Goal: Information Seeking & Learning: Learn about a topic

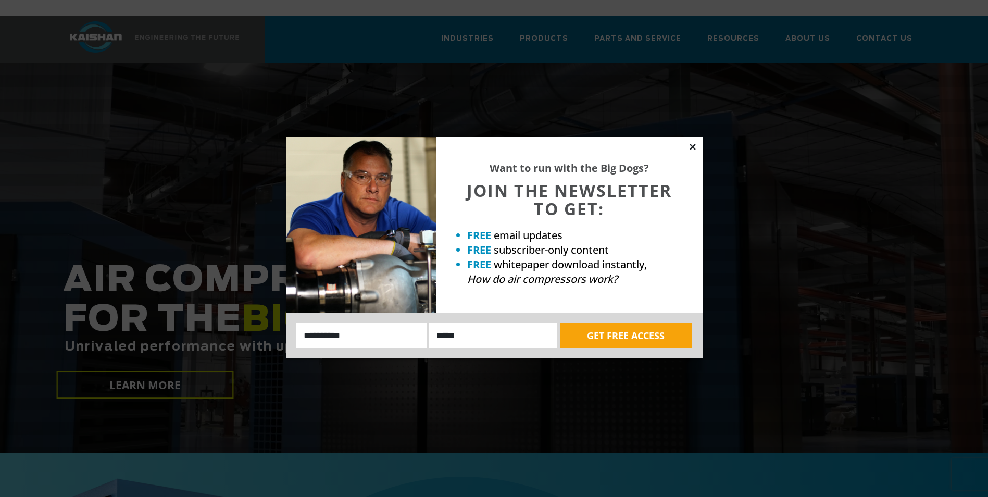
click at [693, 146] on icon at bounding box center [693, 147] width 6 height 6
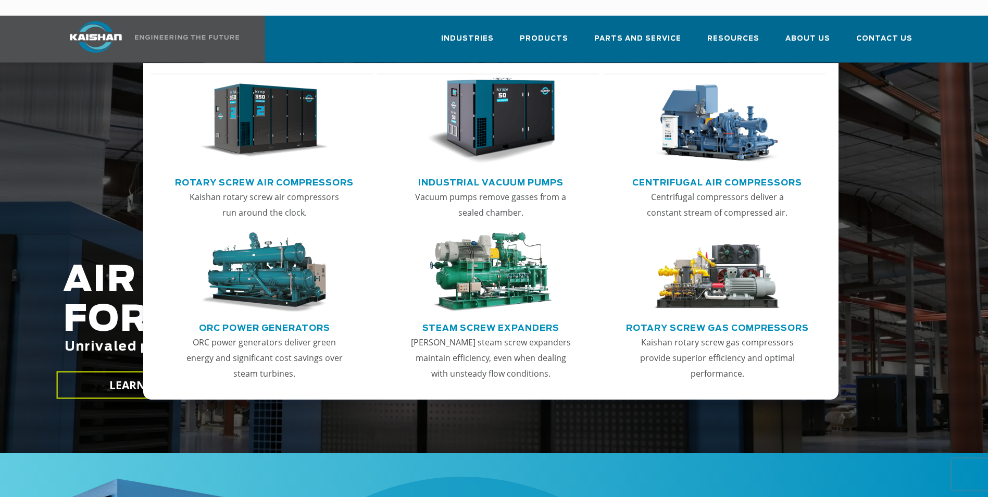
click at [307, 173] on link "Rotary Screw Air Compressors" at bounding box center [264, 181] width 179 height 16
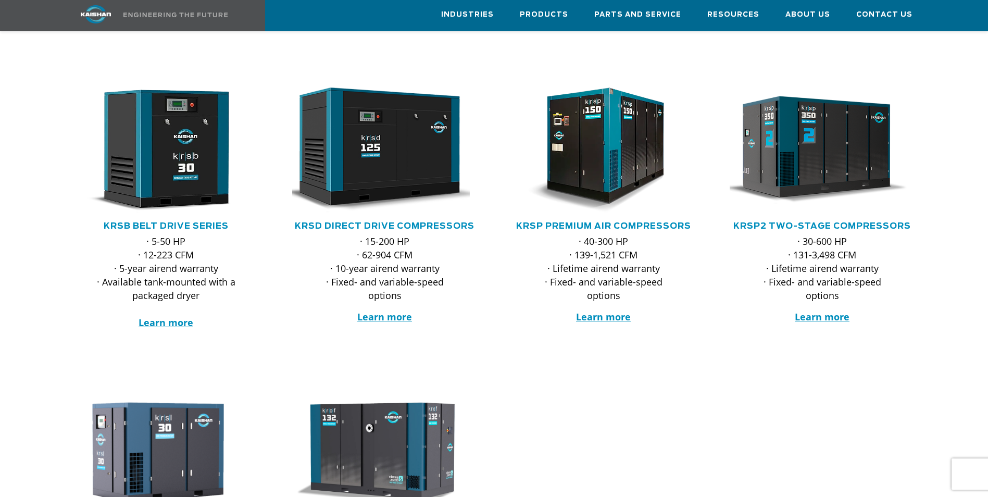
scroll to position [104, 0]
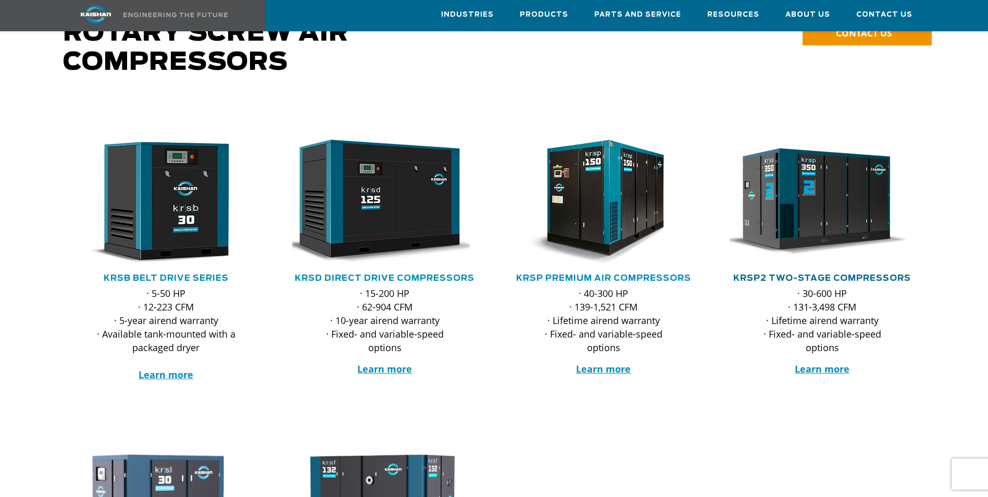
click at [758, 274] on link "KRSP2 Two-Stage Compressors" at bounding box center [823, 278] width 178 height 8
click at [429, 274] on link "KRSD Direct Drive Compressors" at bounding box center [385, 278] width 180 height 8
click at [852, 274] on link "KRSP2 Two-Stage Compressors" at bounding box center [823, 278] width 178 height 8
click at [598, 274] on link "KRSP Premium Air Compressors" at bounding box center [603, 278] width 175 height 8
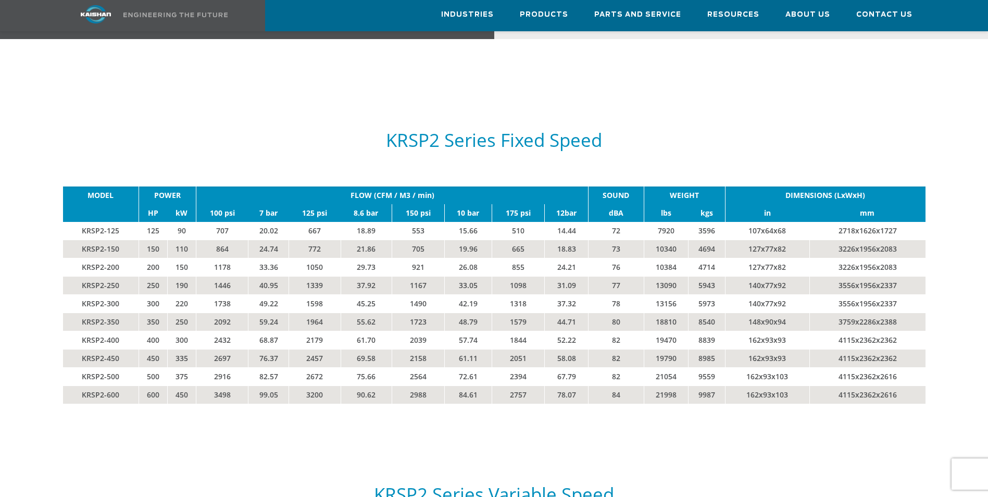
scroll to position [1771, 0]
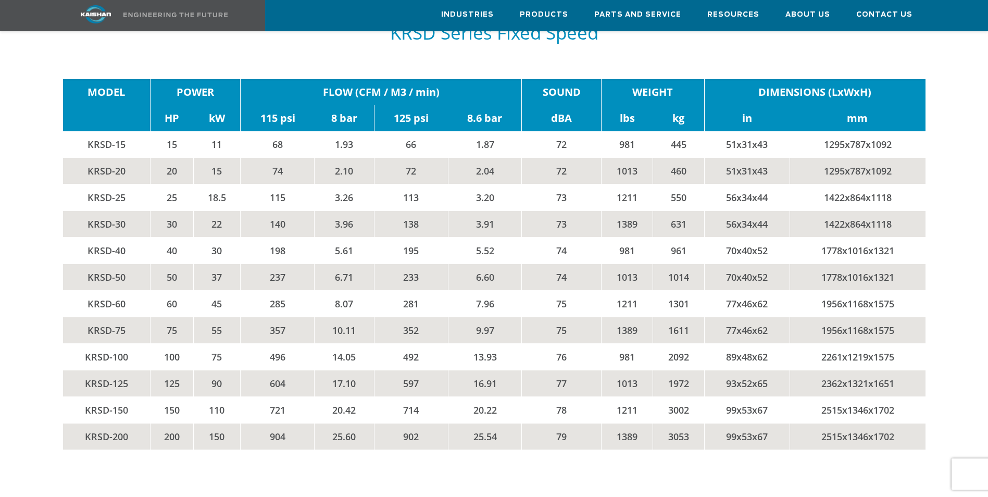
scroll to position [1771, 0]
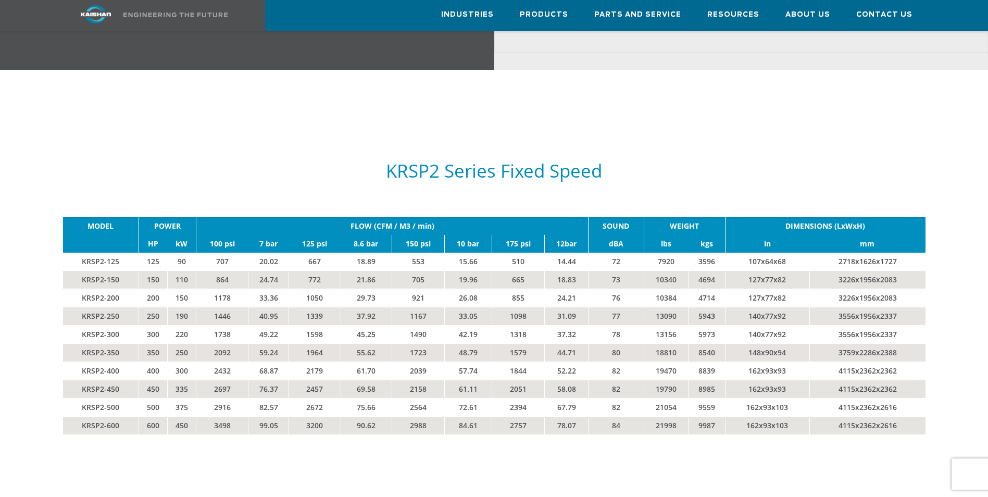
scroll to position [1719, 0]
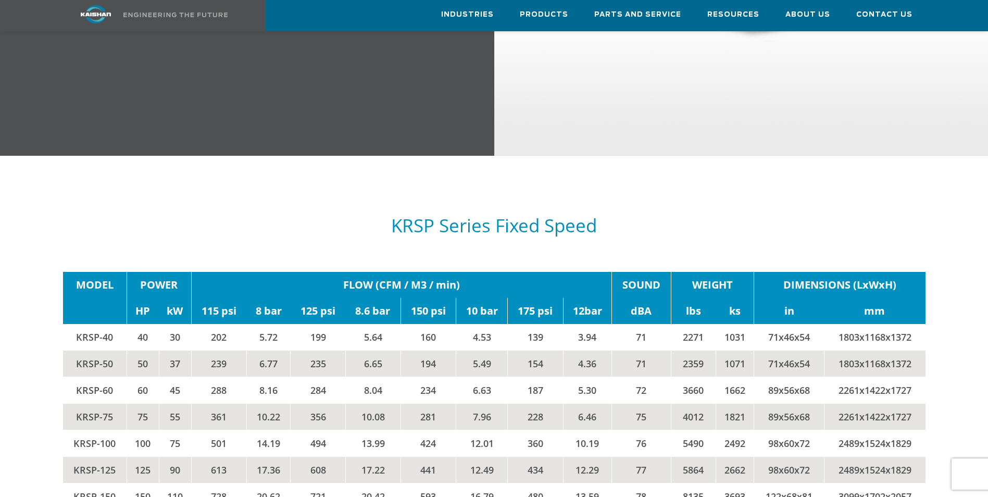
scroll to position [1823, 0]
